Goal: Information Seeking & Learning: Learn about a topic

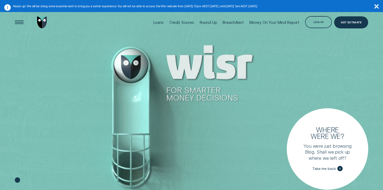
click at [135, 63] on div at bounding box center [191, 107] width 383 height 191
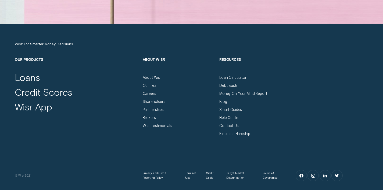
scroll to position [1718, 0]
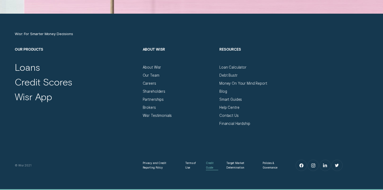
click at [206, 166] on div "Credit Guide" at bounding box center [212, 165] width 12 height 9
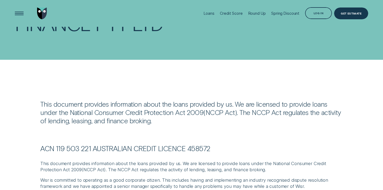
scroll to position [16, 0]
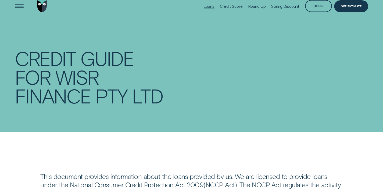
click at [209, 5] on div "Loans" at bounding box center [208, 6] width 10 height 5
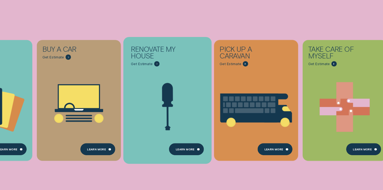
scroll to position [130, 0]
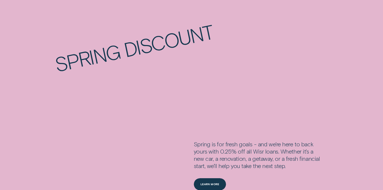
click at [141, 94] on div "SPRING DISCOUNT" at bounding box center [191, 53] width 353 height 113
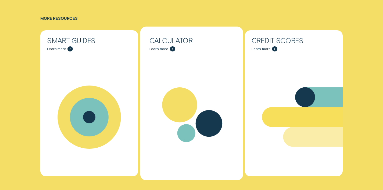
scroll to position [1670, 0]
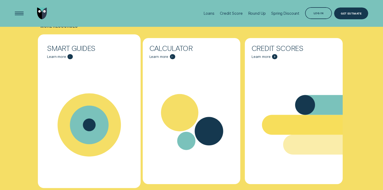
click at [78, 110] on icon "Smart Guides - Learn more" at bounding box center [89, 125] width 39 height 39
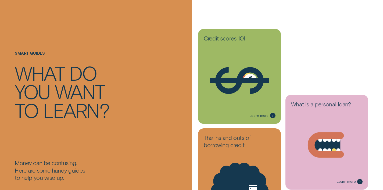
scroll to position [87, 0]
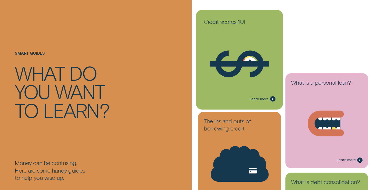
click at [230, 61] on icon at bounding box center [239, 64] width 77 height 59
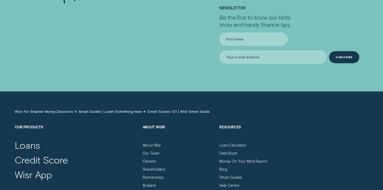
scroll to position [2083, 0]
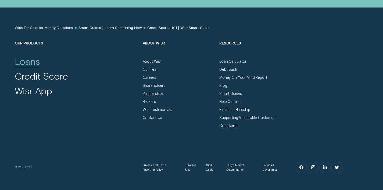
click at [31, 56] on div "Loans" at bounding box center [27, 62] width 25 height 12
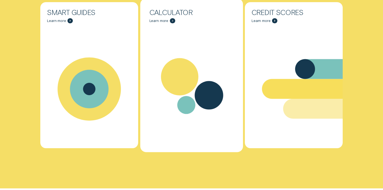
scroll to position [1719, 0]
